Goal: Task Accomplishment & Management: Complete application form

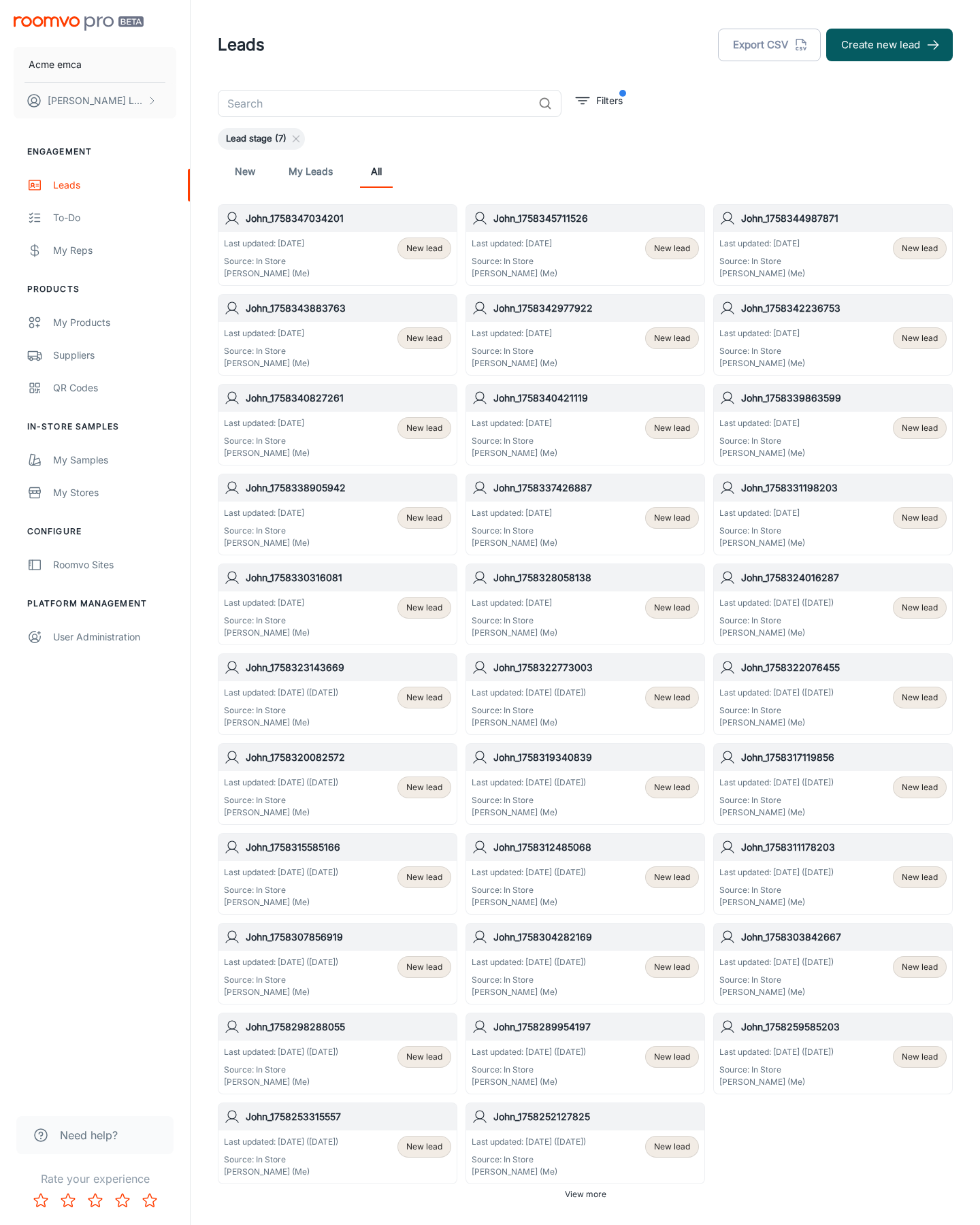
click at [889, 45] on button "Create new lead" at bounding box center [889, 45] width 126 height 33
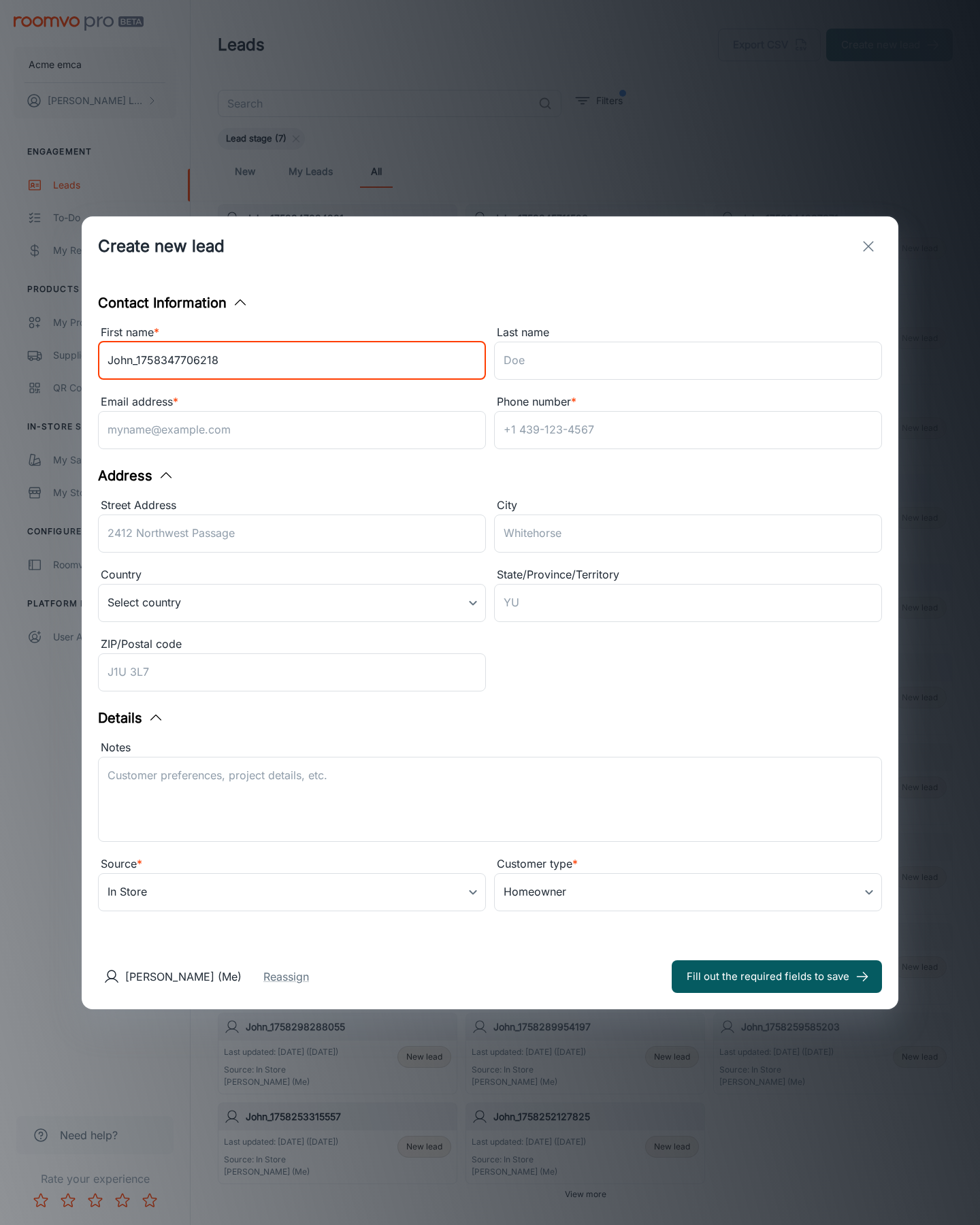
type input "John_1758347706218"
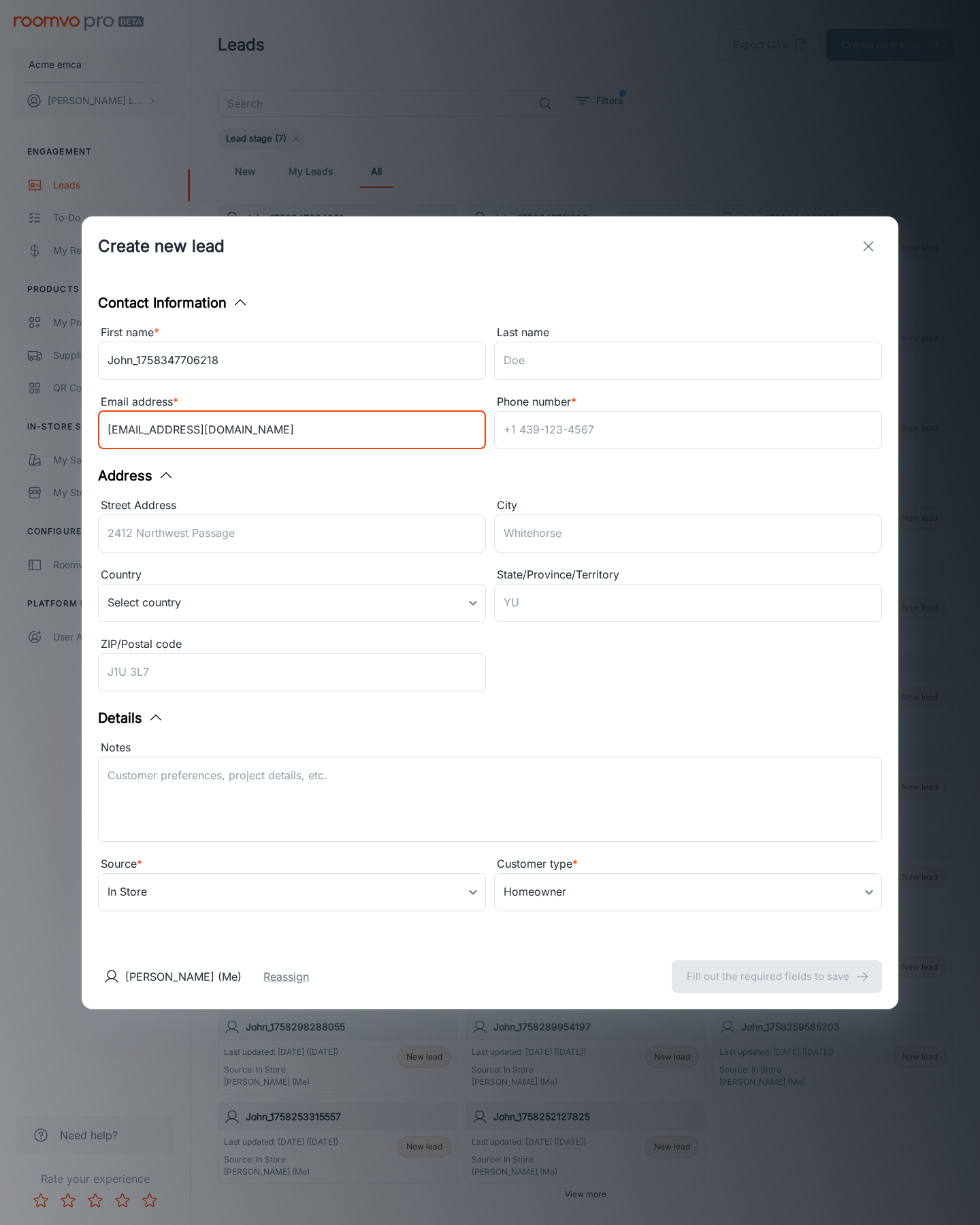
type input "[EMAIL_ADDRESS][DOMAIN_NAME]"
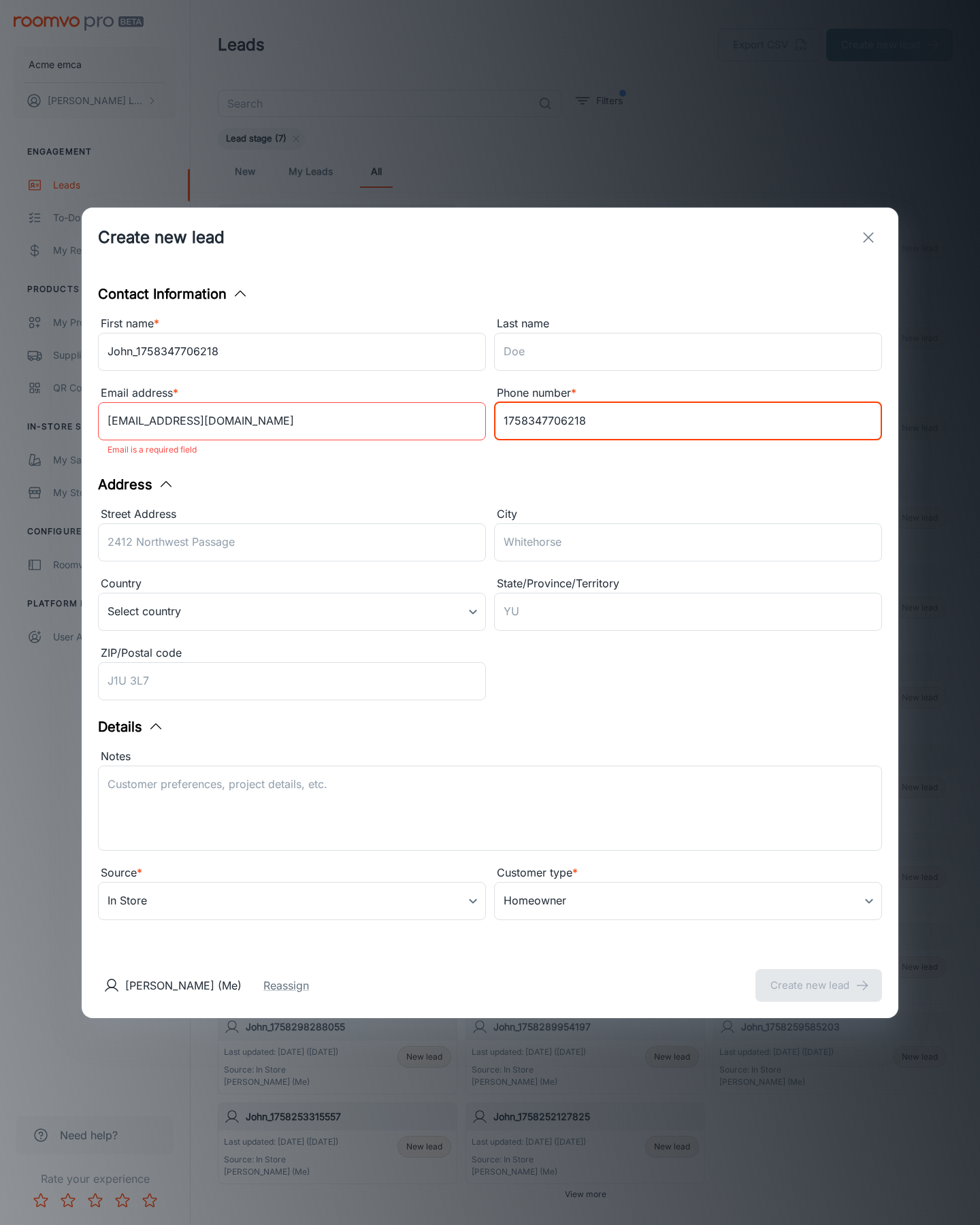
type input "1758347706218"
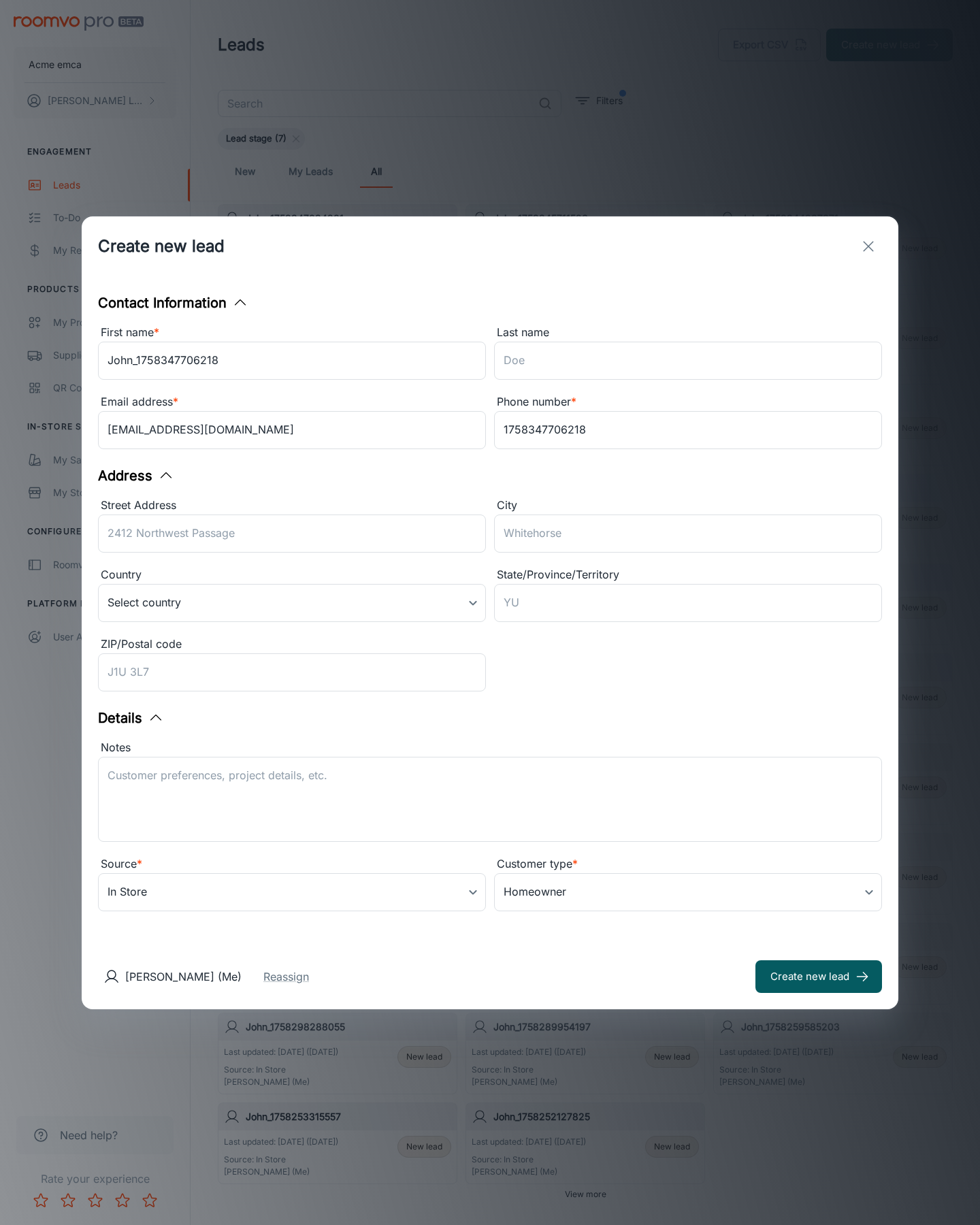
click at [819, 976] on button "Create new lead" at bounding box center [819, 977] width 126 height 33
